Goal: Task Accomplishment & Management: Manage account settings

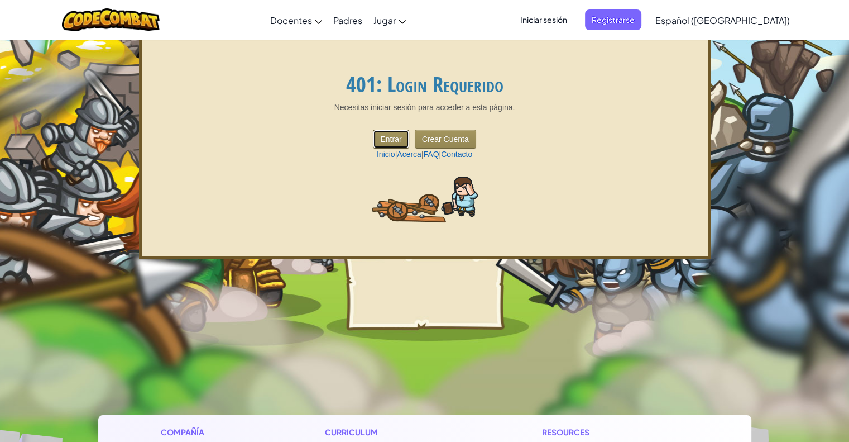
click at [394, 135] on button "Entrar" at bounding box center [391, 139] width 36 height 19
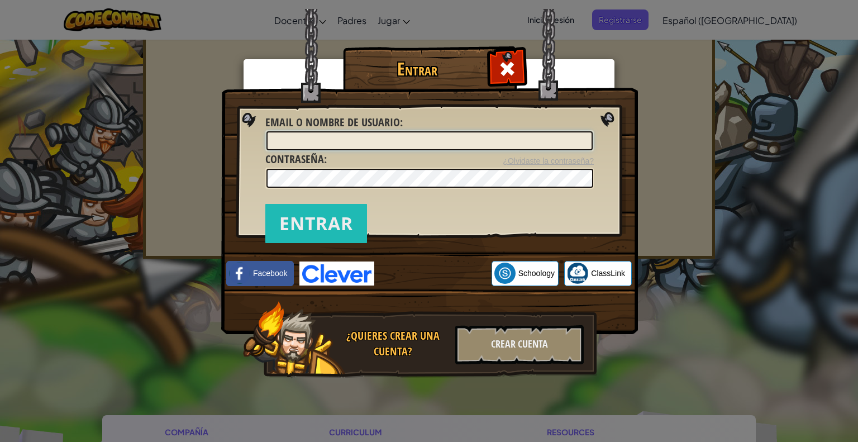
click at [389, 147] on input "Email o Nombre de usuario :" at bounding box center [429, 140] width 326 height 19
type input "0"
click at [327, 211] on input "Entrar" at bounding box center [316, 223] width 102 height 39
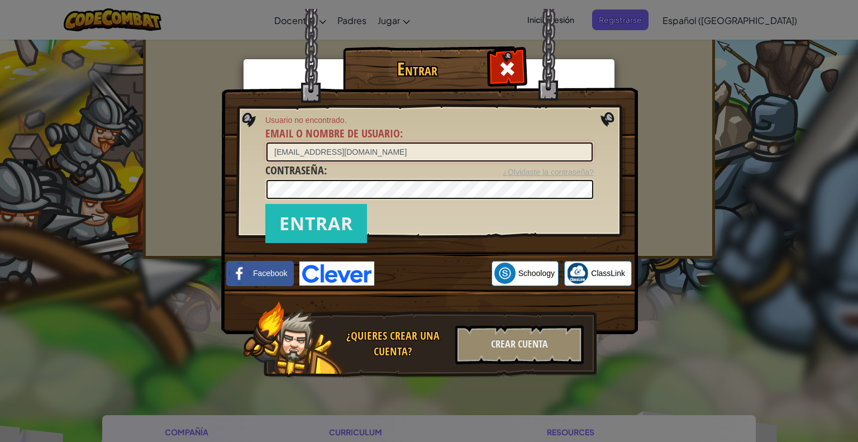
click at [279, 151] on input "[EMAIL_ADDRESS][DOMAIN_NAME]" at bounding box center [429, 151] width 326 height 19
click at [281, 150] on input "[EMAIL_ADDRESS][DOMAIN_NAME]" at bounding box center [429, 151] width 326 height 19
type input "[EMAIL_ADDRESS][DOMAIN_NAME]"
click at [303, 237] on input "Entrar" at bounding box center [316, 223] width 102 height 39
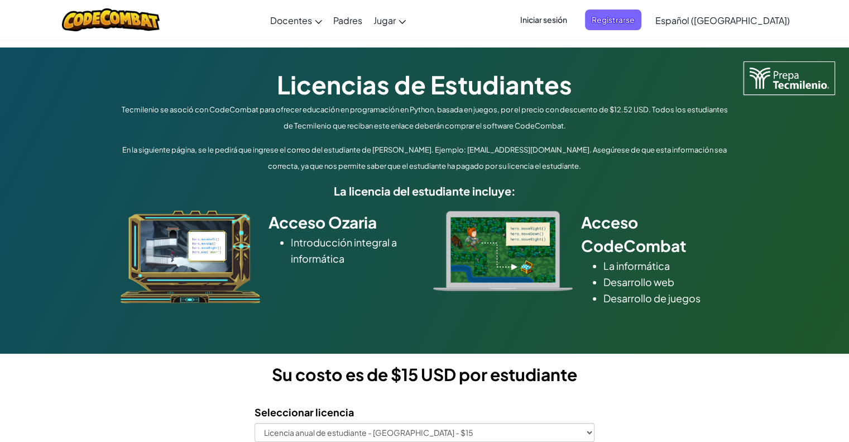
click at [573, 23] on span "Iniciar sesión" at bounding box center [544, 19] width 60 height 21
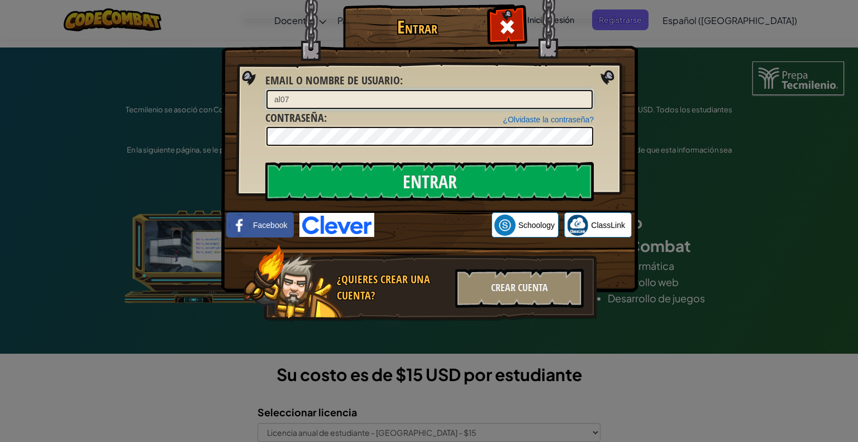
type input "[EMAIL_ADDRESS][DOMAIN_NAME]"
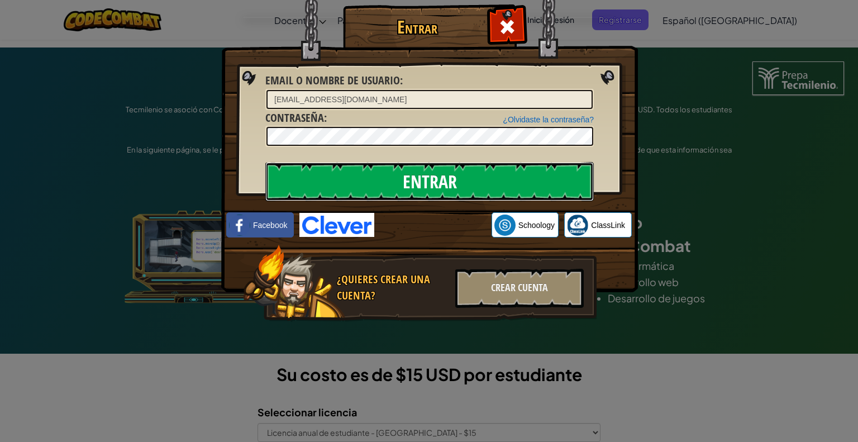
click at [398, 173] on input "Entrar" at bounding box center [429, 181] width 328 height 39
